Goal: Complete application form

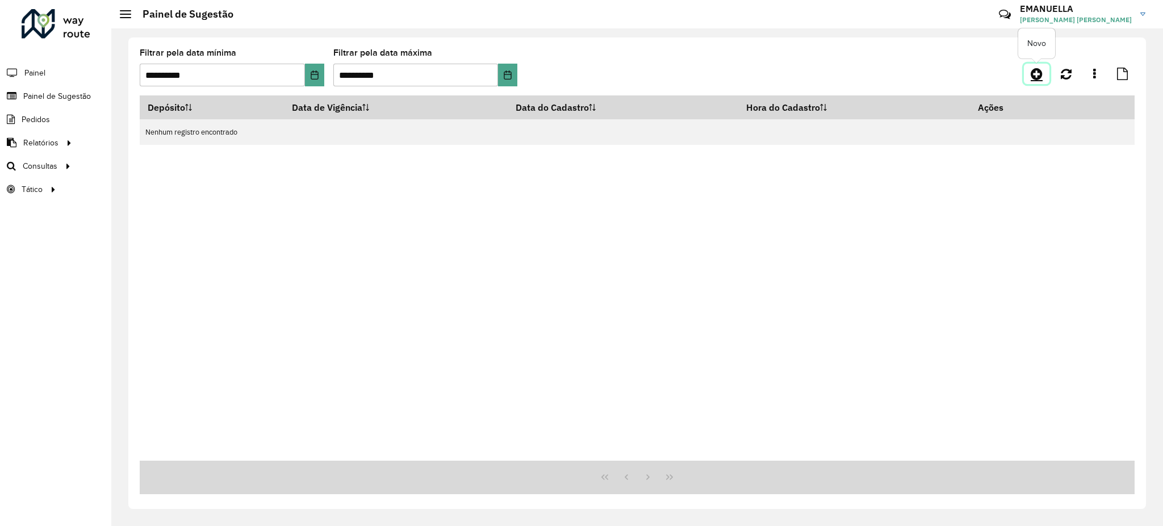
click at [1037, 77] on icon at bounding box center [1036, 74] width 12 height 14
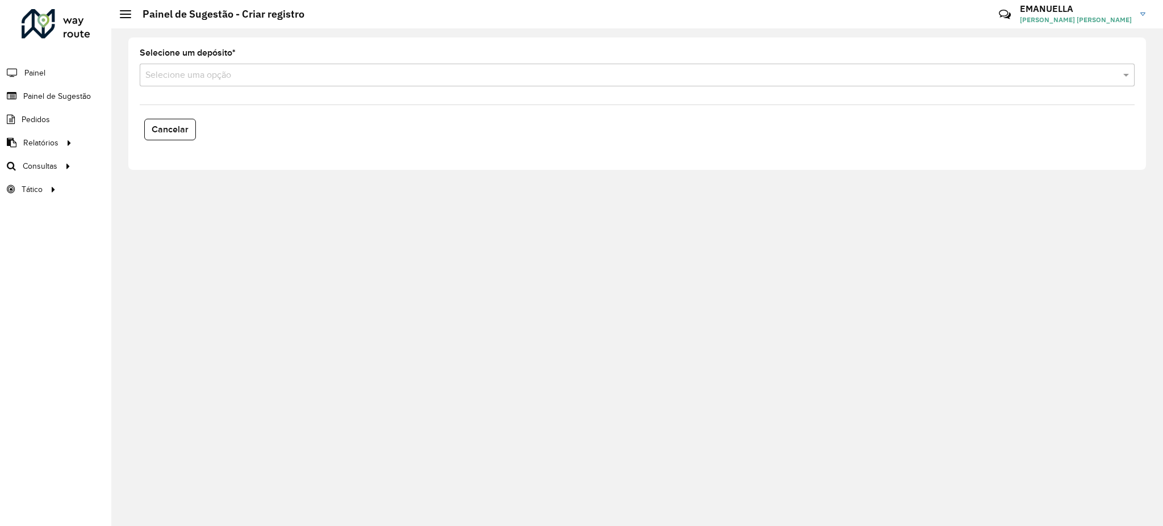
click at [641, 78] on input "text" at bounding box center [625, 76] width 960 height 14
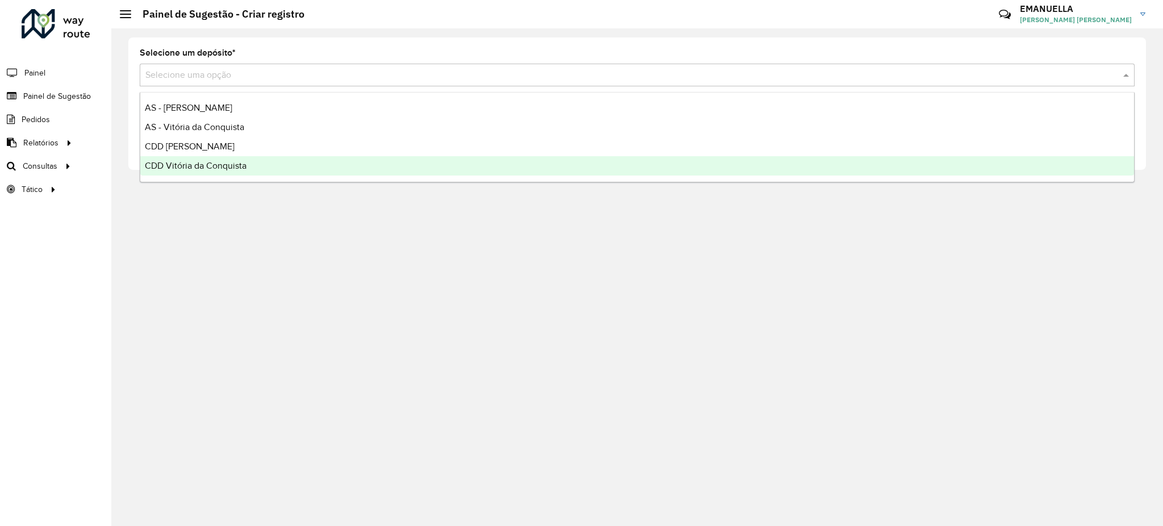
click at [202, 171] on div "CDD Vitória da Conquista" at bounding box center [636, 165] width 993 height 19
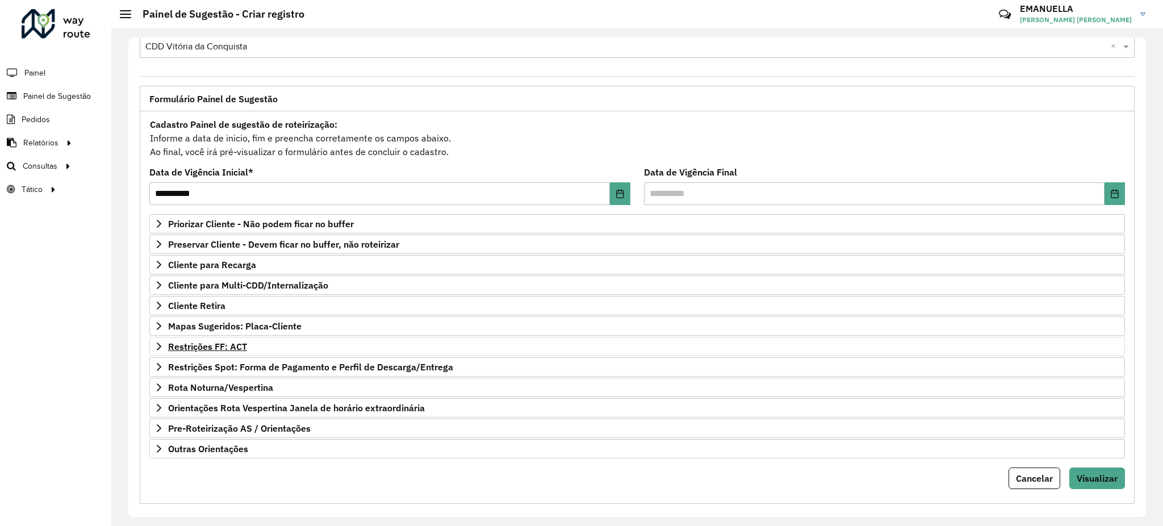
scroll to position [41, 0]
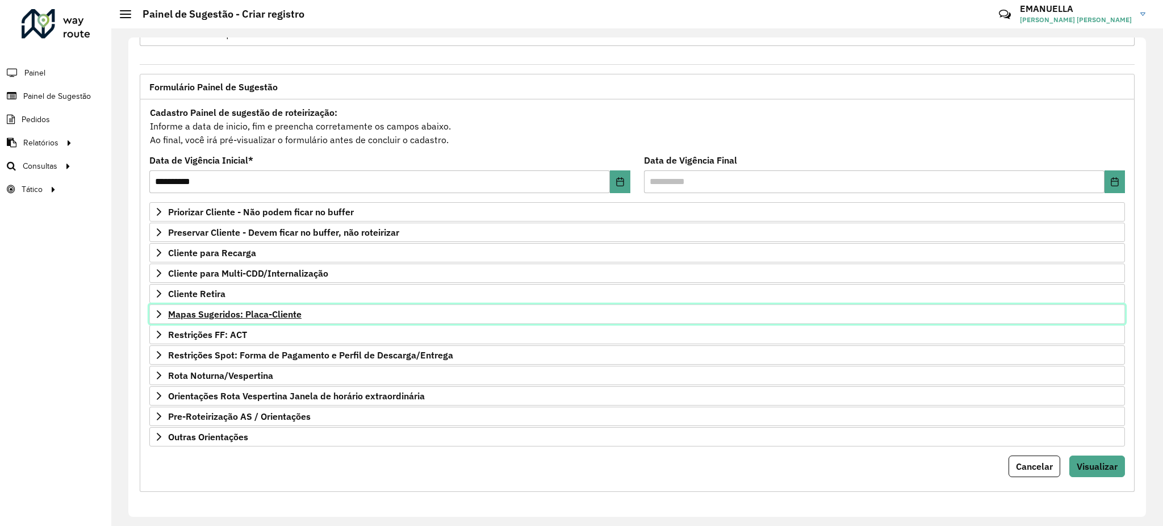
click at [274, 318] on span "Mapas Sugeridos: Placa-Cliente" at bounding box center [234, 313] width 133 height 9
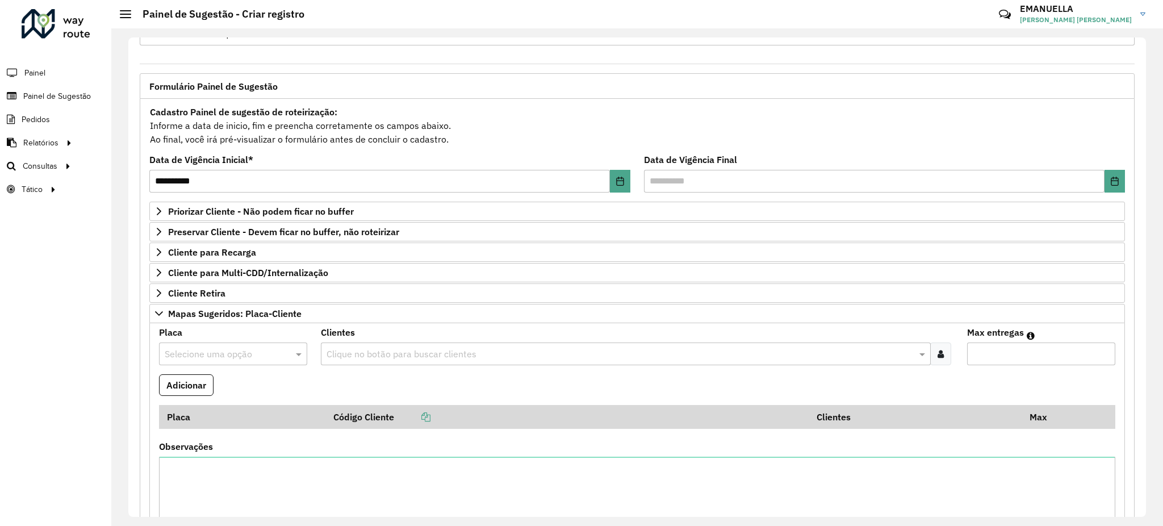
click at [229, 353] on input "text" at bounding box center [222, 354] width 114 height 14
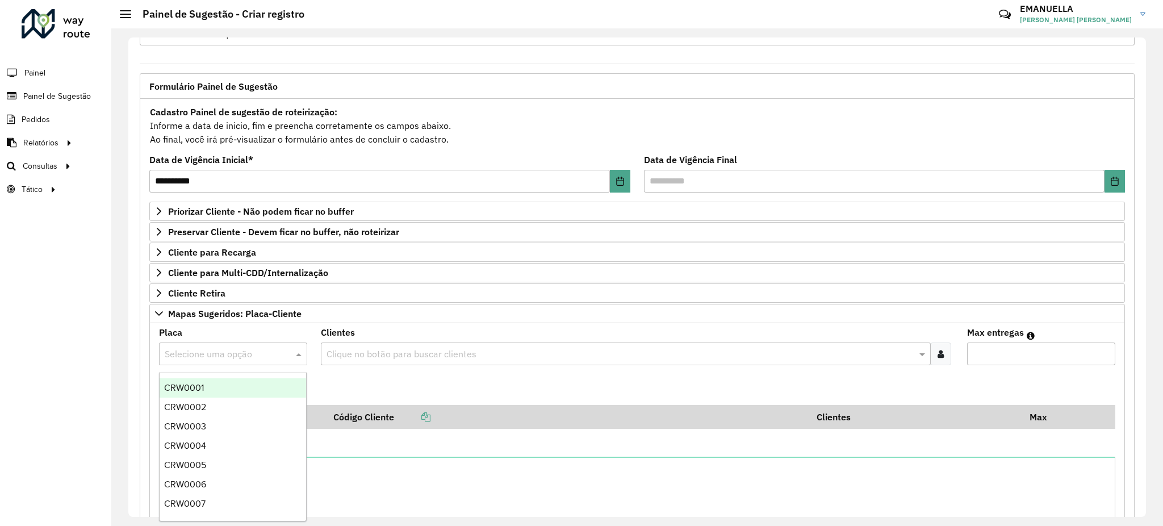
paste input "*******"
type input "*******"
click at [223, 384] on div "QUZ7H53" at bounding box center [233, 387] width 146 height 19
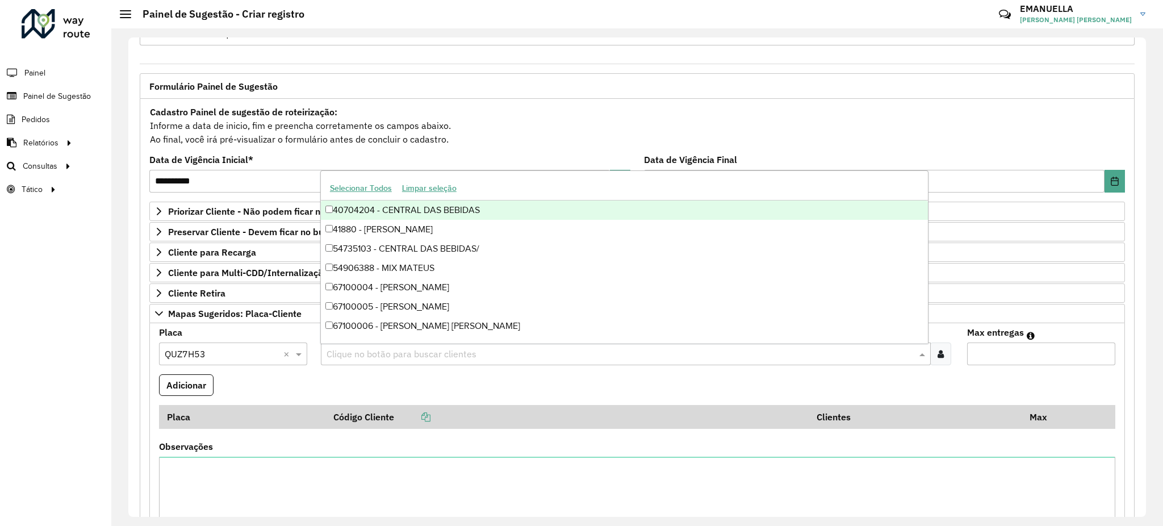
click at [370, 349] on input "text" at bounding box center [620, 354] width 593 height 14
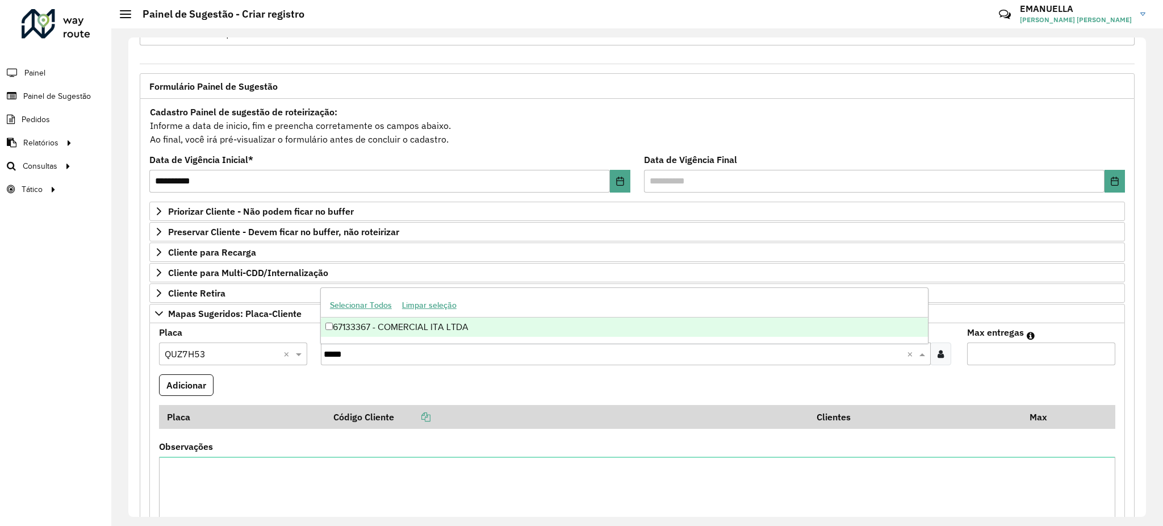
type input "*****"
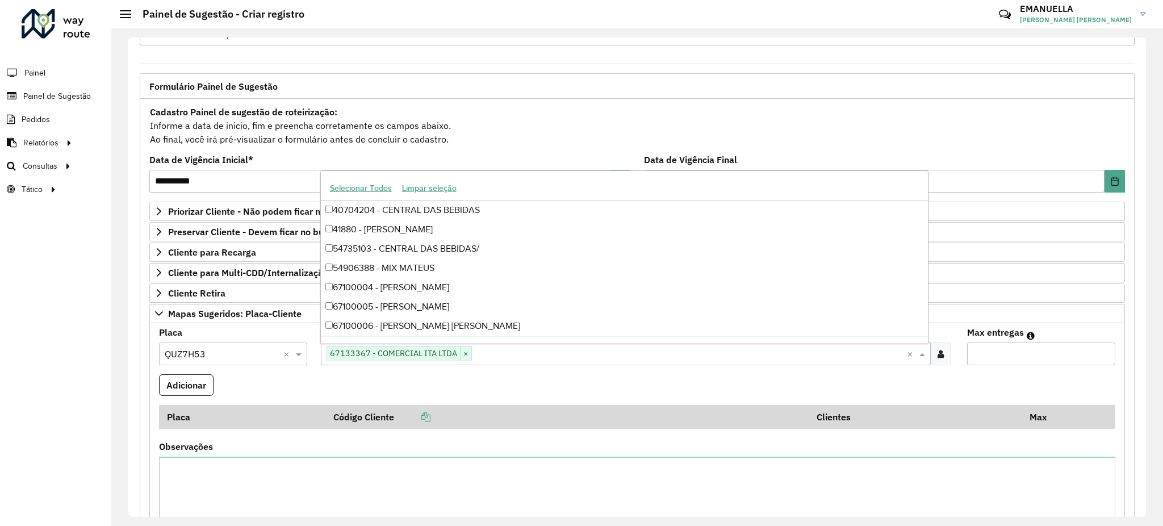
click at [503, 391] on formly-field "Adicionar" at bounding box center [637, 389] width 970 height 31
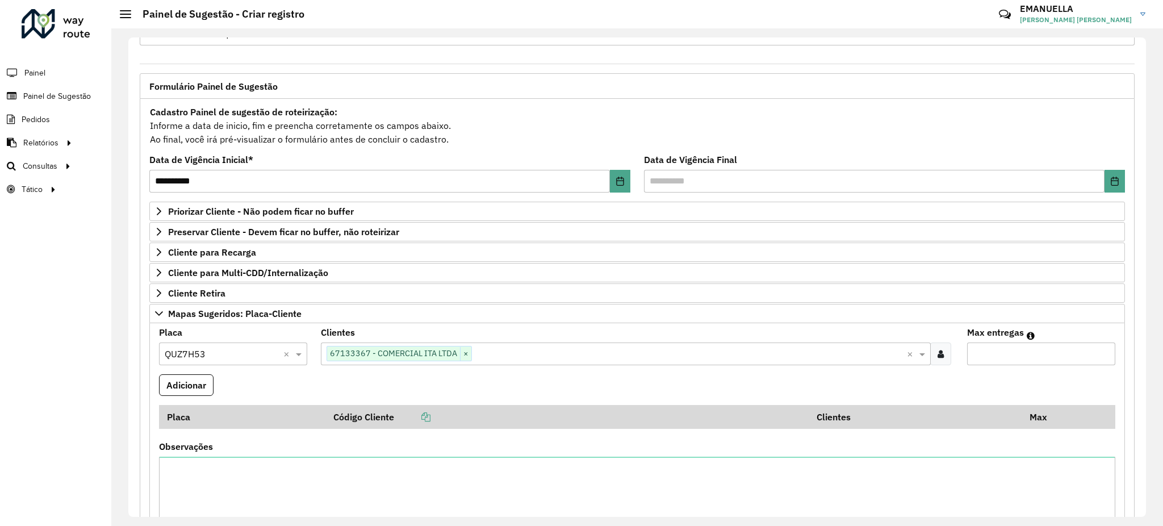
type input "*"
click at [1101, 349] on input "*" at bounding box center [1041, 353] width 148 height 23
click at [204, 381] on button "Adicionar" at bounding box center [186, 385] width 54 height 22
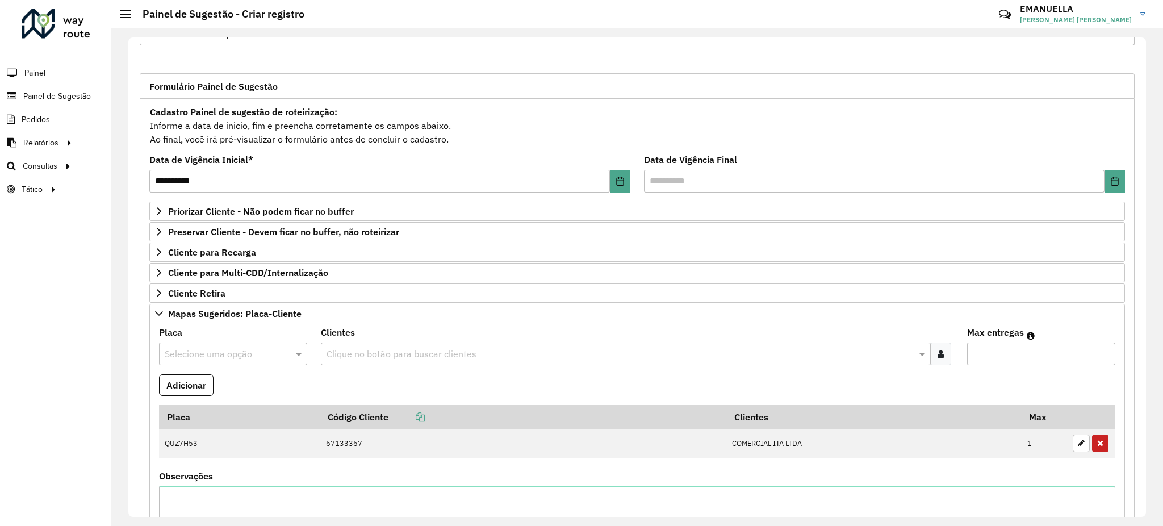
click at [261, 360] on input "text" at bounding box center [222, 354] width 114 height 14
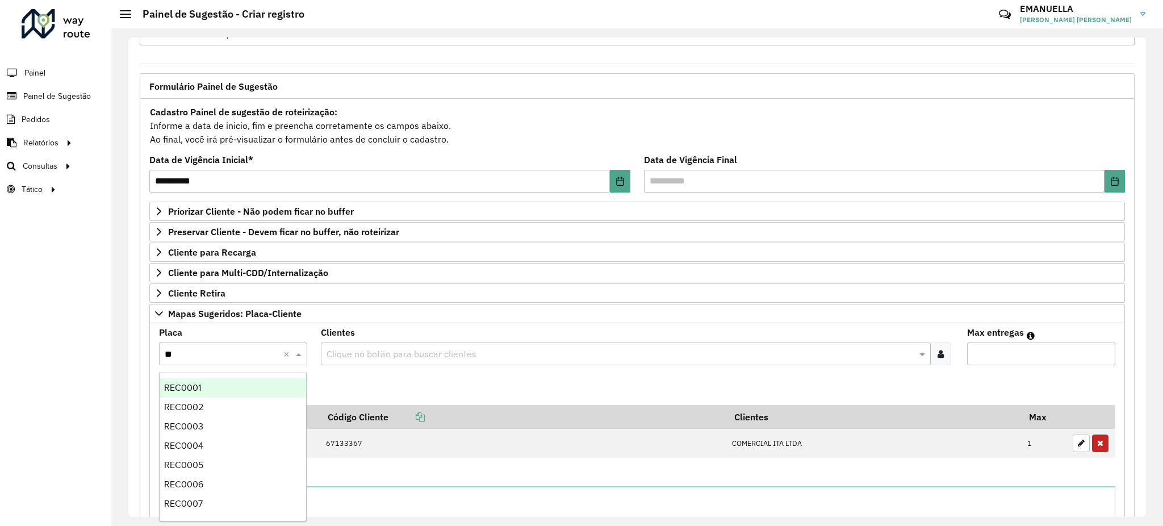
type input "***"
click at [220, 506] on div "REC0099" at bounding box center [233, 505] width 146 height 19
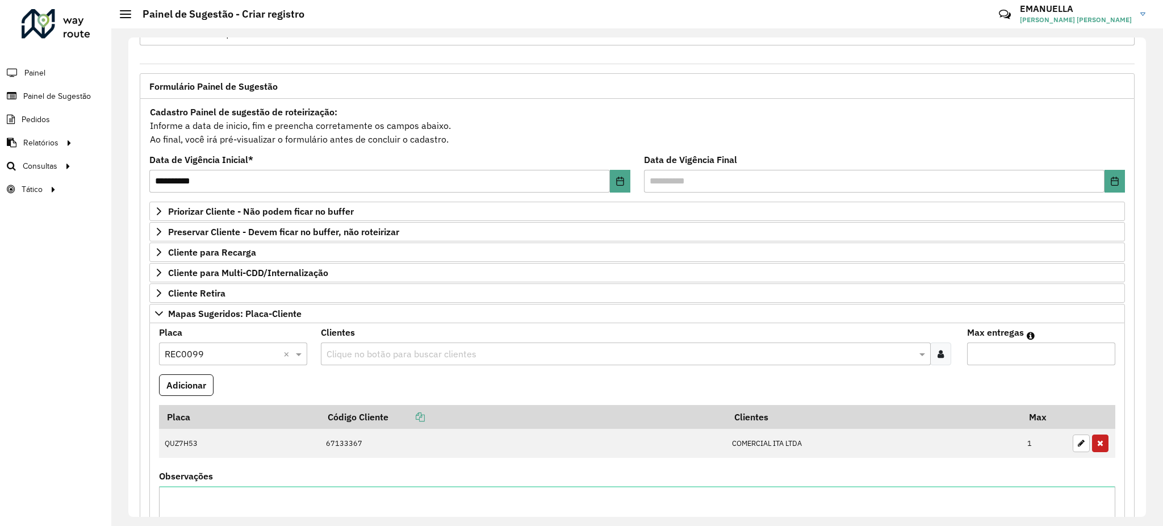
click at [354, 354] on input "text" at bounding box center [620, 354] width 593 height 14
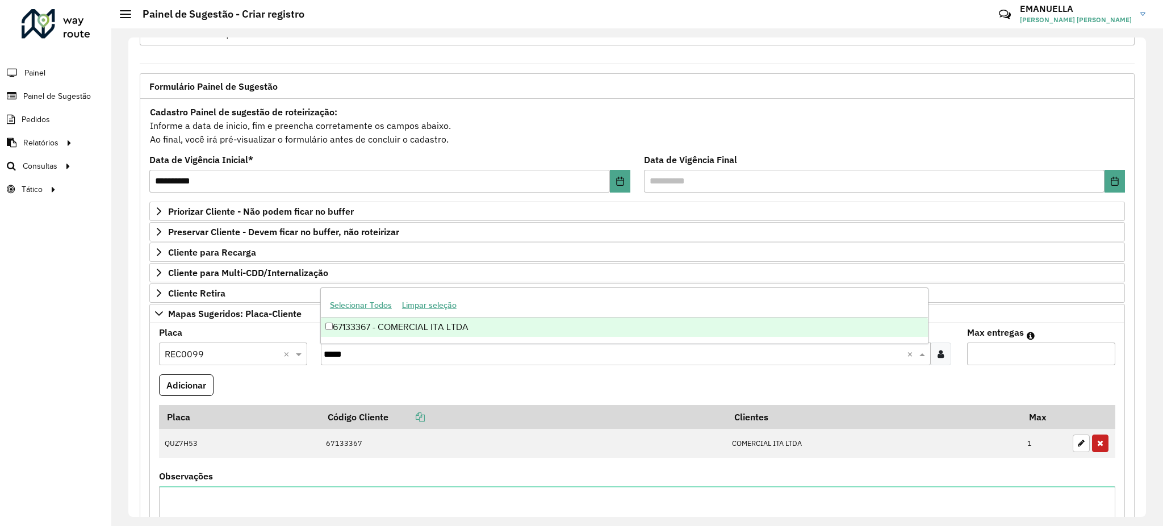
type input "*****"
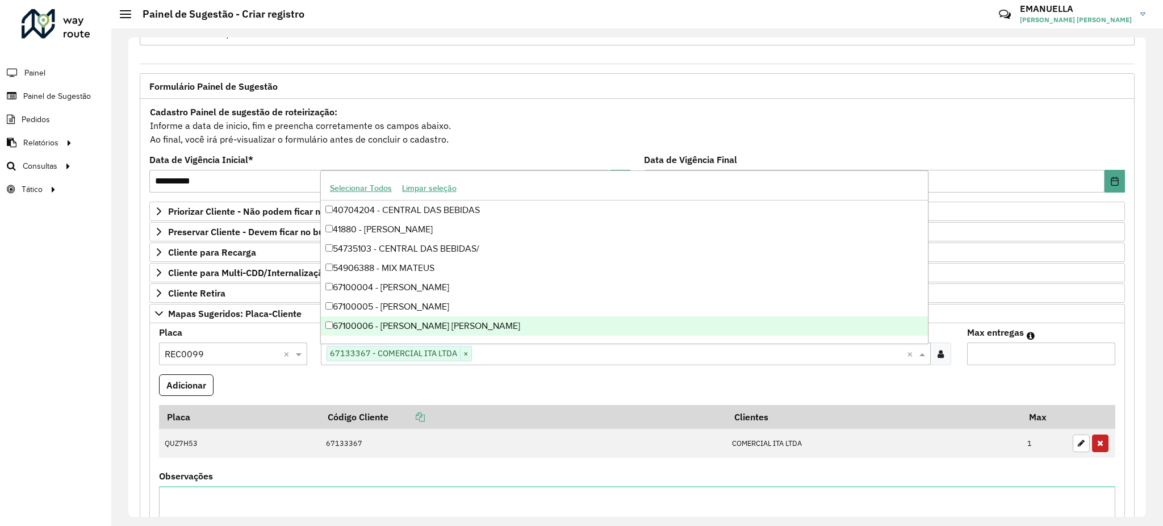
type input "*"
click at [1098, 351] on input "*" at bounding box center [1041, 353] width 148 height 23
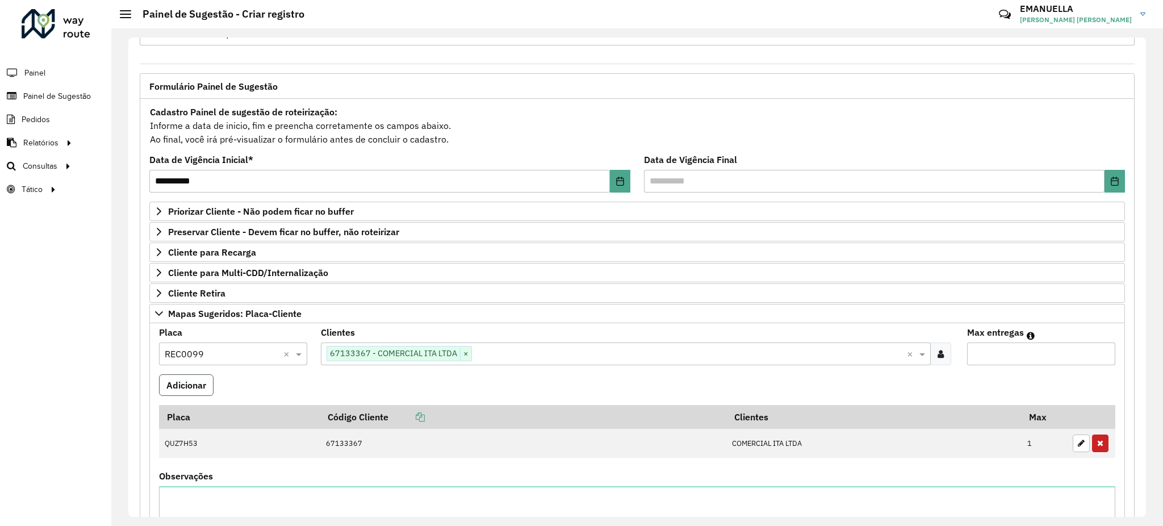
click at [203, 384] on button "Adicionar" at bounding box center [186, 385] width 54 height 22
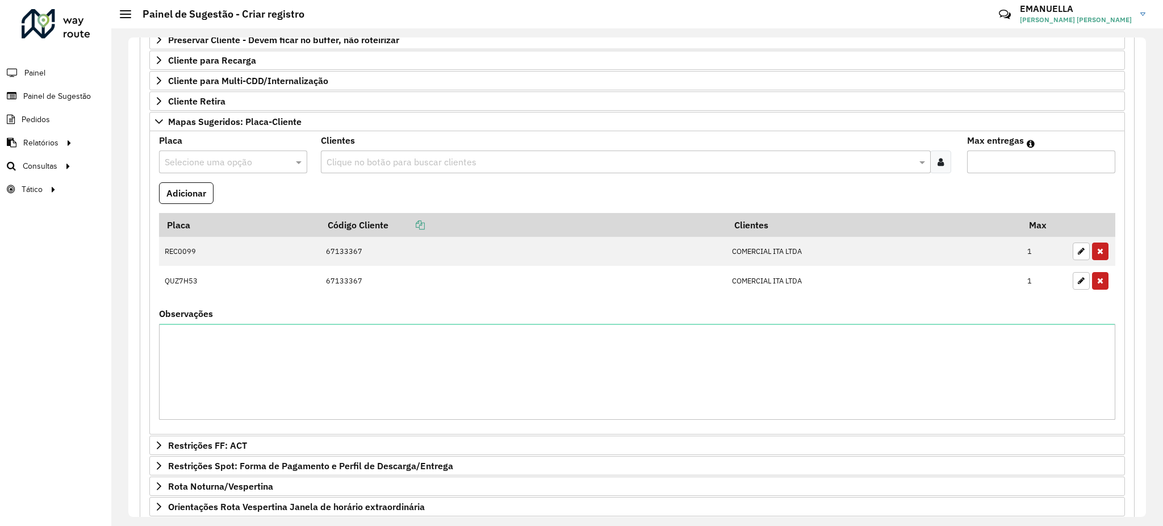
scroll to position [343, 0]
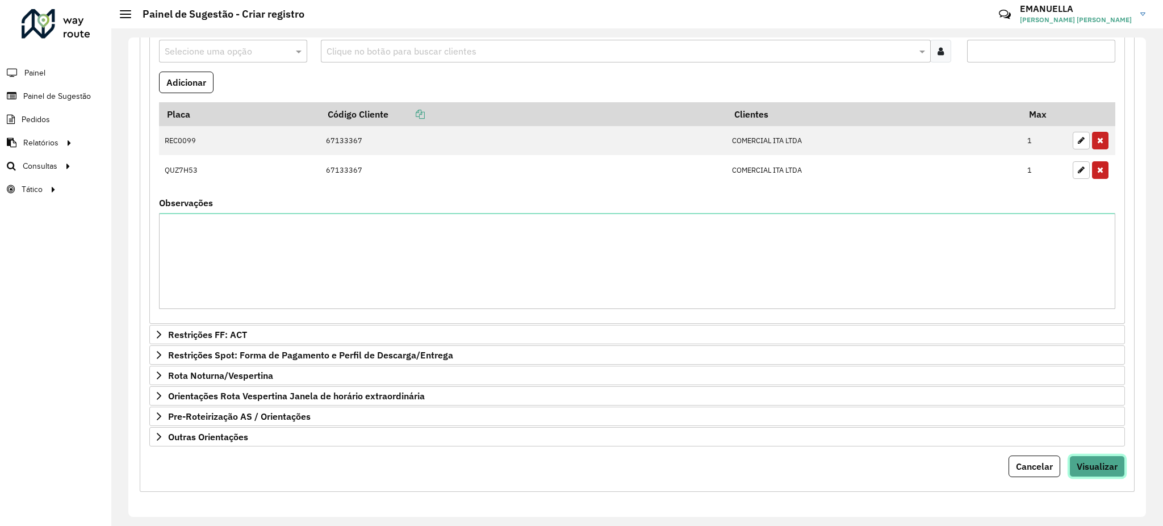
click at [1093, 467] on span "Visualizar" at bounding box center [1096, 465] width 41 height 11
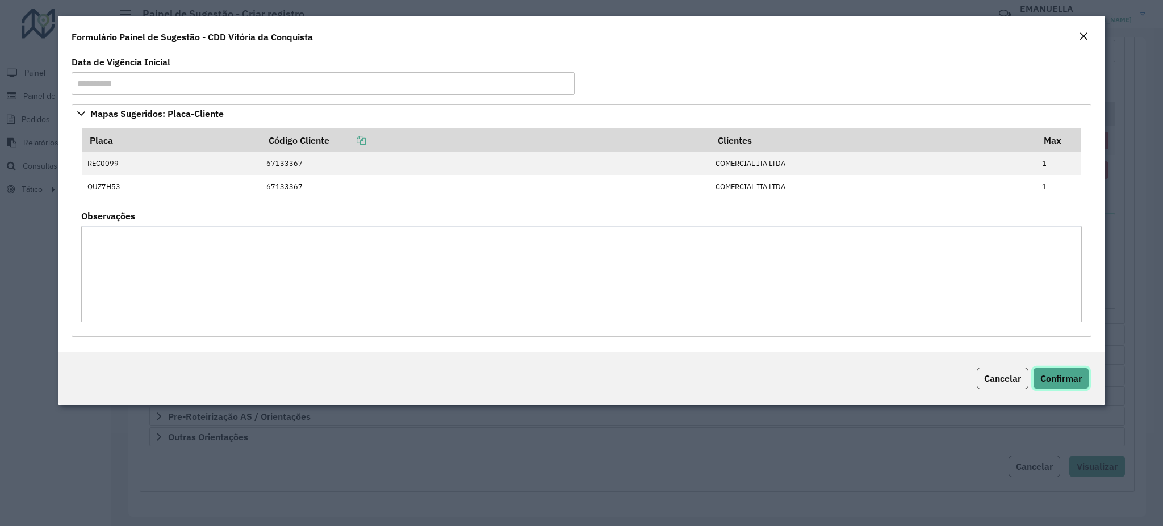
click at [1046, 381] on span "Confirmar" at bounding box center [1060, 377] width 41 height 11
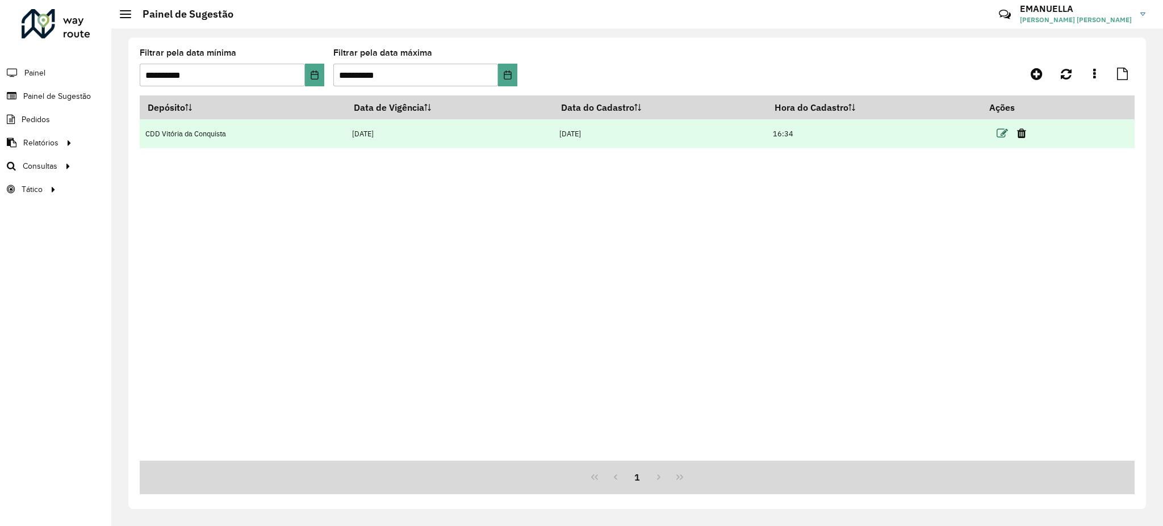
click at [1001, 131] on icon at bounding box center [1001, 133] width 11 height 11
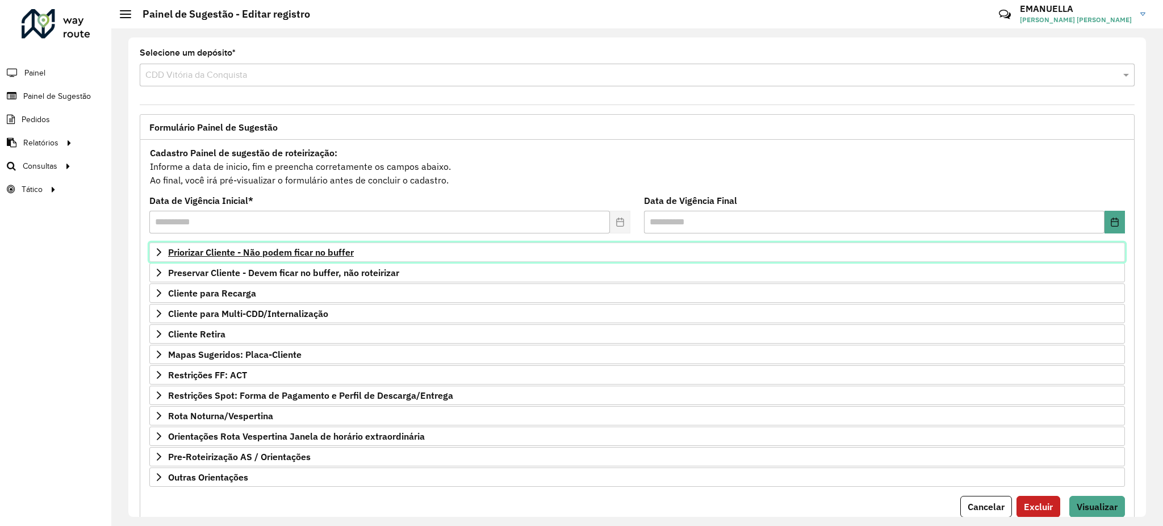
click at [283, 253] on span "Priorizar Cliente - Não podem ficar no buffer" at bounding box center [261, 251] width 186 height 9
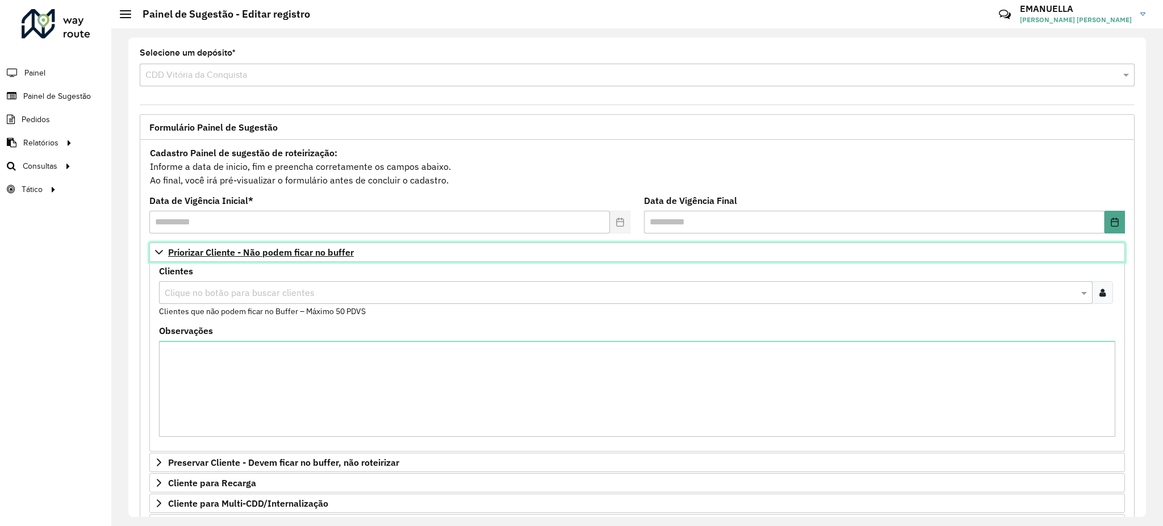
click at [282, 257] on span "Priorizar Cliente - Não podem ficar no buffer" at bounding box center [261, 251] width 186 height 9
